Goal: Information Seeking & Learning: Learn about a topic

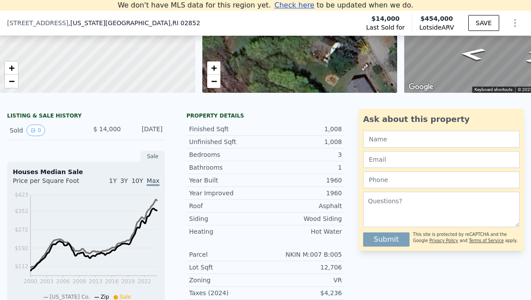
scroll to position [142, 0]
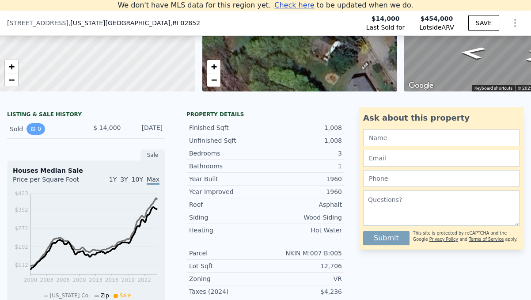
click at [41, 129] on button "0" at bounding box center [36, 128] width 19 height 11
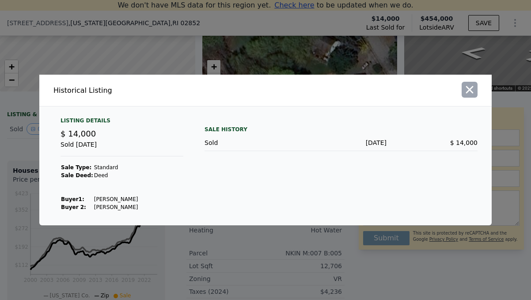
click at [474, 92] on icon "button" at bounding box center [469, 89] width 12 height 12
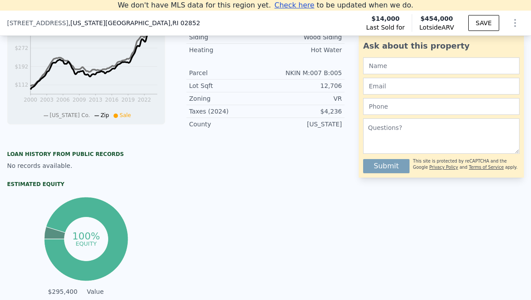
scroll to position [377, 0]
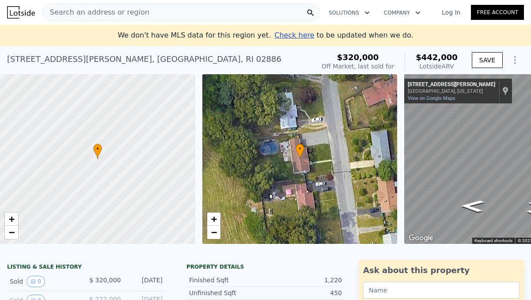
scroll to position [48, 0]
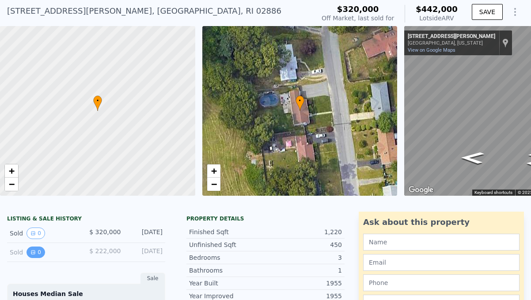
click at [38, 253] on button "0" at bounding box center [36, 252] width 19 height 11
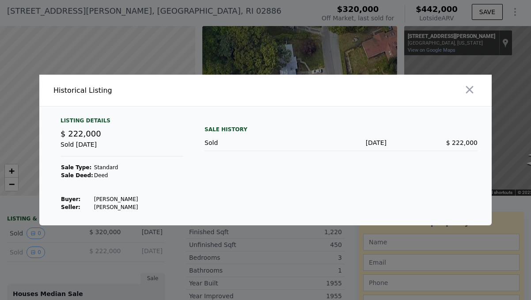
click at [490, 83] on div at bounding box center [380, 90] width 223 height 31
click at [470, 89] on icon "button" at bounding box center [470, 90] width 8 height 8
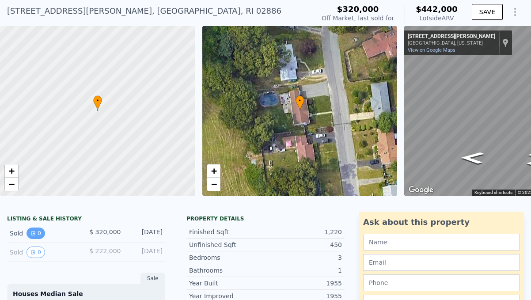
click at [32, 232] on icon "View historical data" at bounding box center [32, 233] width 5 height 5
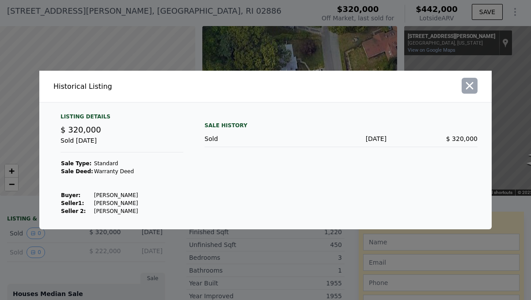
click at [471, 83] on icon "button" at bounding box center [469, 86] width 12 height 12
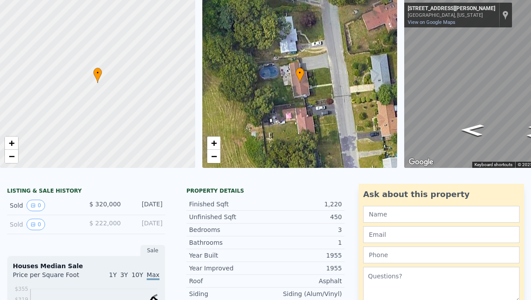
scroll to position [10, 0]
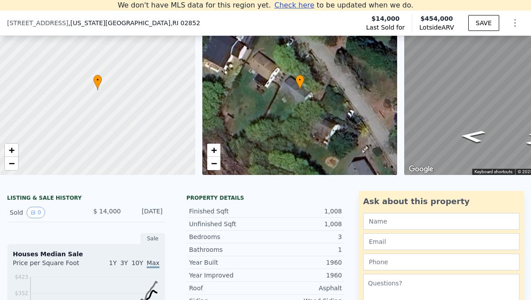
scroll to position [126, 0]
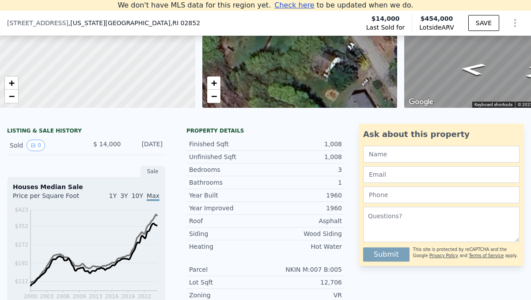
click at [117, 197] on span "1Y" at bounding box center [113, 195] width 8 height 7
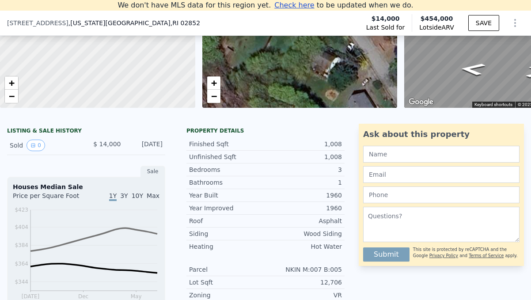
scroll to position [292, 0]
